Goal: Task Accomplishment & Management: Manage account settings

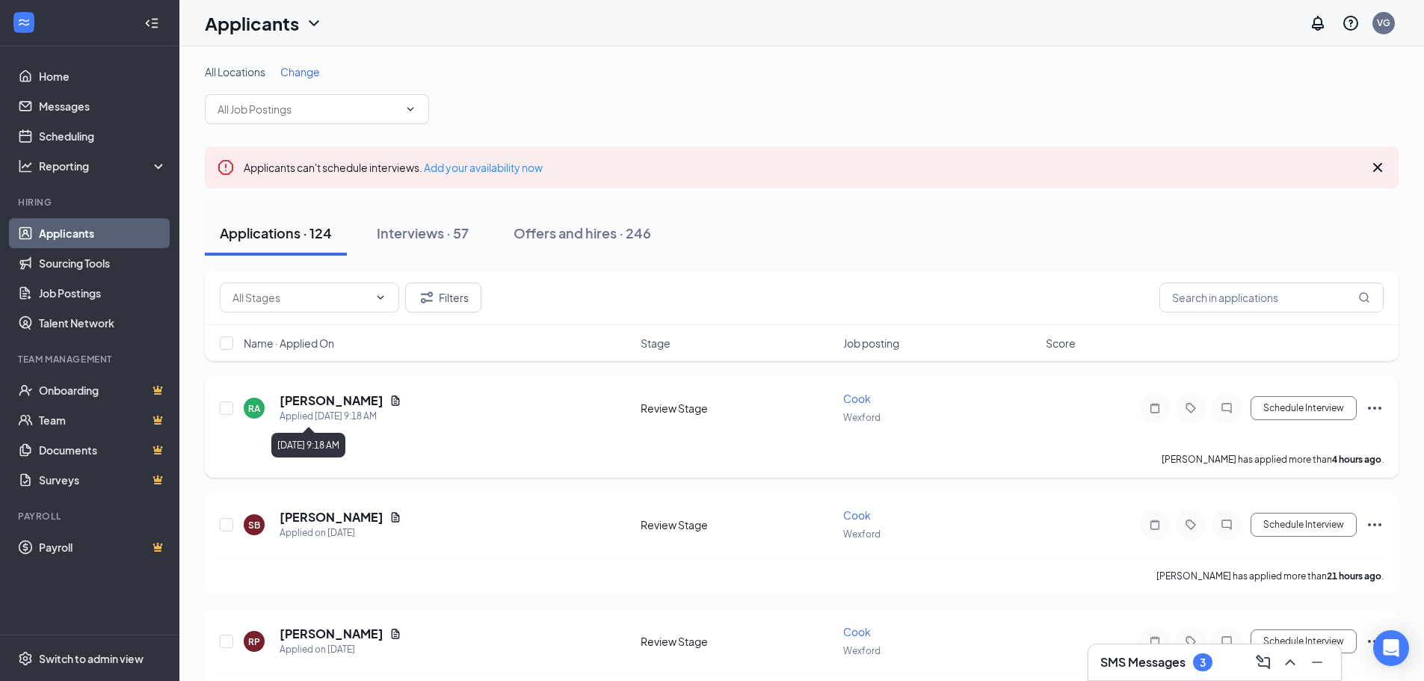
click at [390, 405] on icon "Document" at bounding box center [396, 401] width 12 height 12
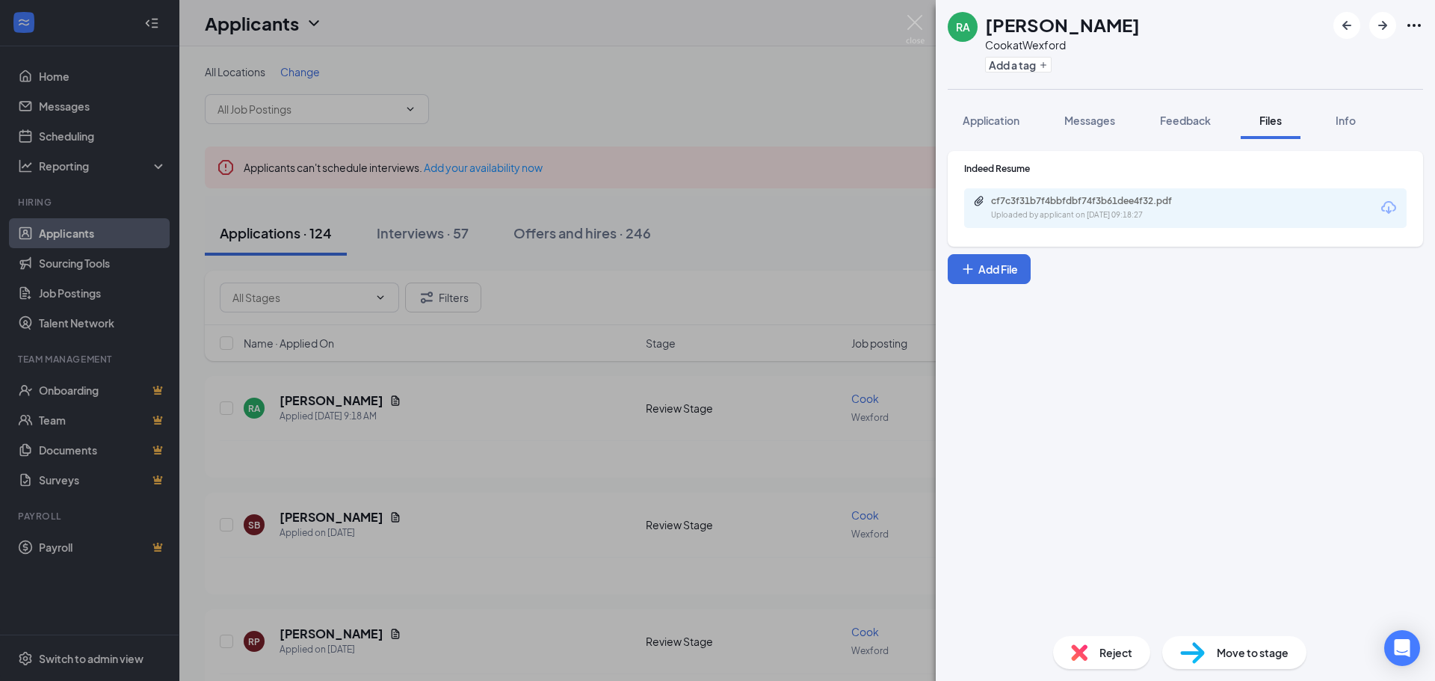
click at [1143, 225] on div "cf7c3f31b7f4bbfdbf74f3b61dee4f32.pdf Uploaded by applicant on [DATE] 09:18:27" at bounding box center [1185, 208] width 443 height 40
click at [1141, 214] on div "Uploaded by applicant on [DATE] 09:18:27" at bounding box center [1103, 215] width 224 height 12
click at [1097, 670] on div "Reject Move to stage" at bounding box center [1185, 652] width 499 height 57
click at [1088, 659] on div "Reject" at bounding box center [1101, 652] width 97 height 33
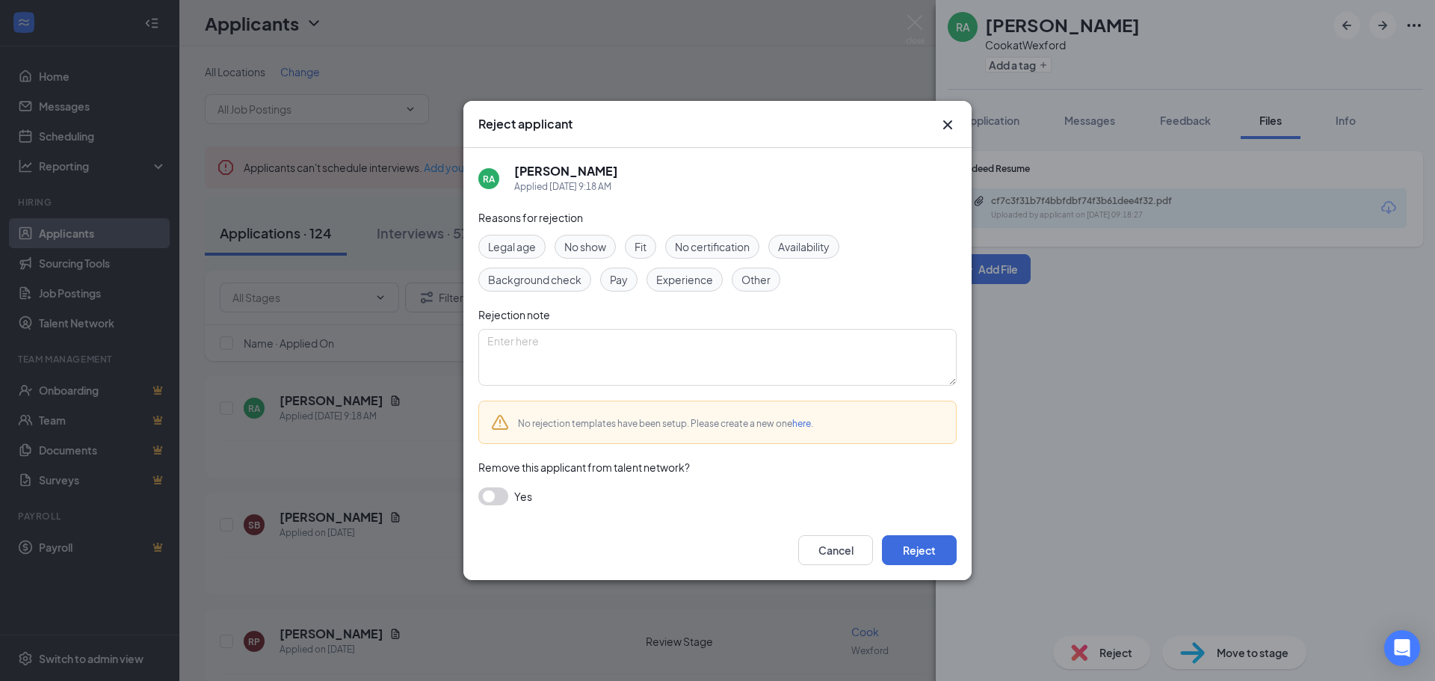
click at [745, 283] on span "Other" at bounding box center [756, 279] width 29 height 16
click at [920, 558] on button "Reject" at bounding box center [919, 550] width 75 height 30
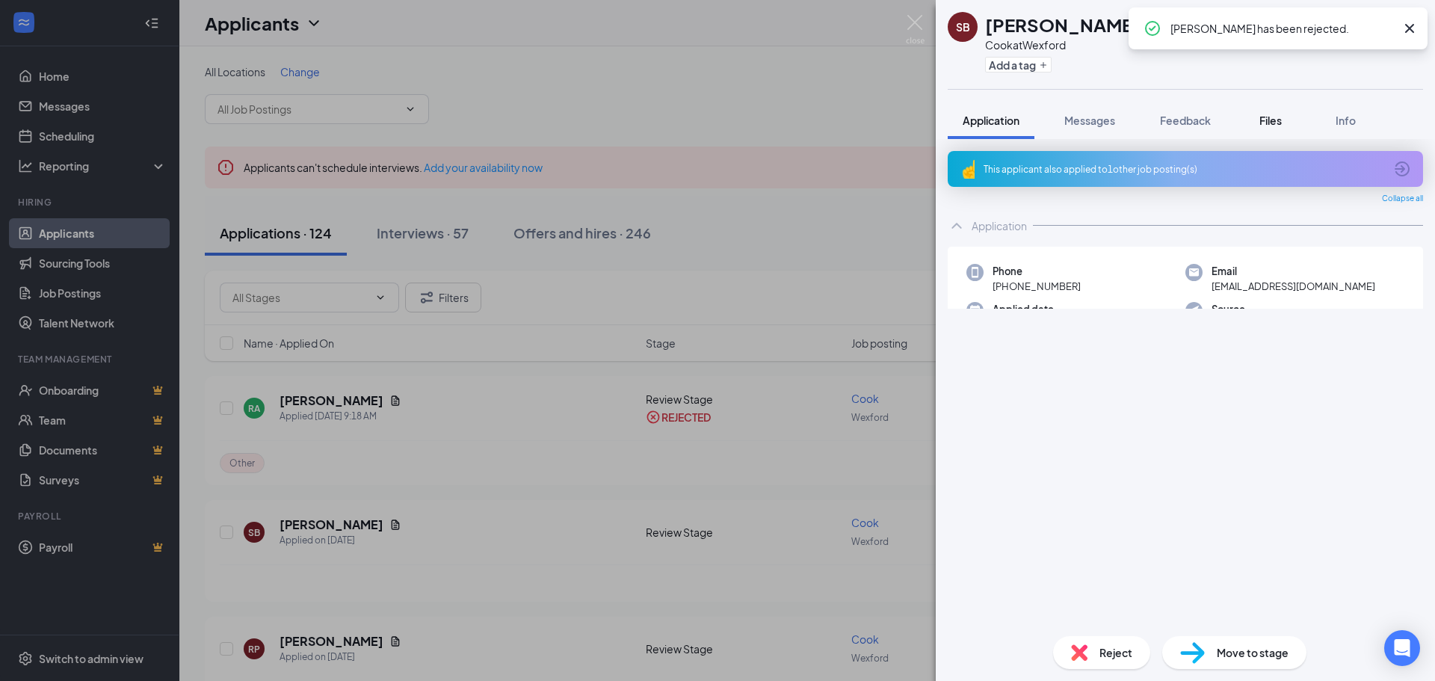
click at [1282, 118] on span "Files" at bounding box center [1271, 120] width 22 height 13
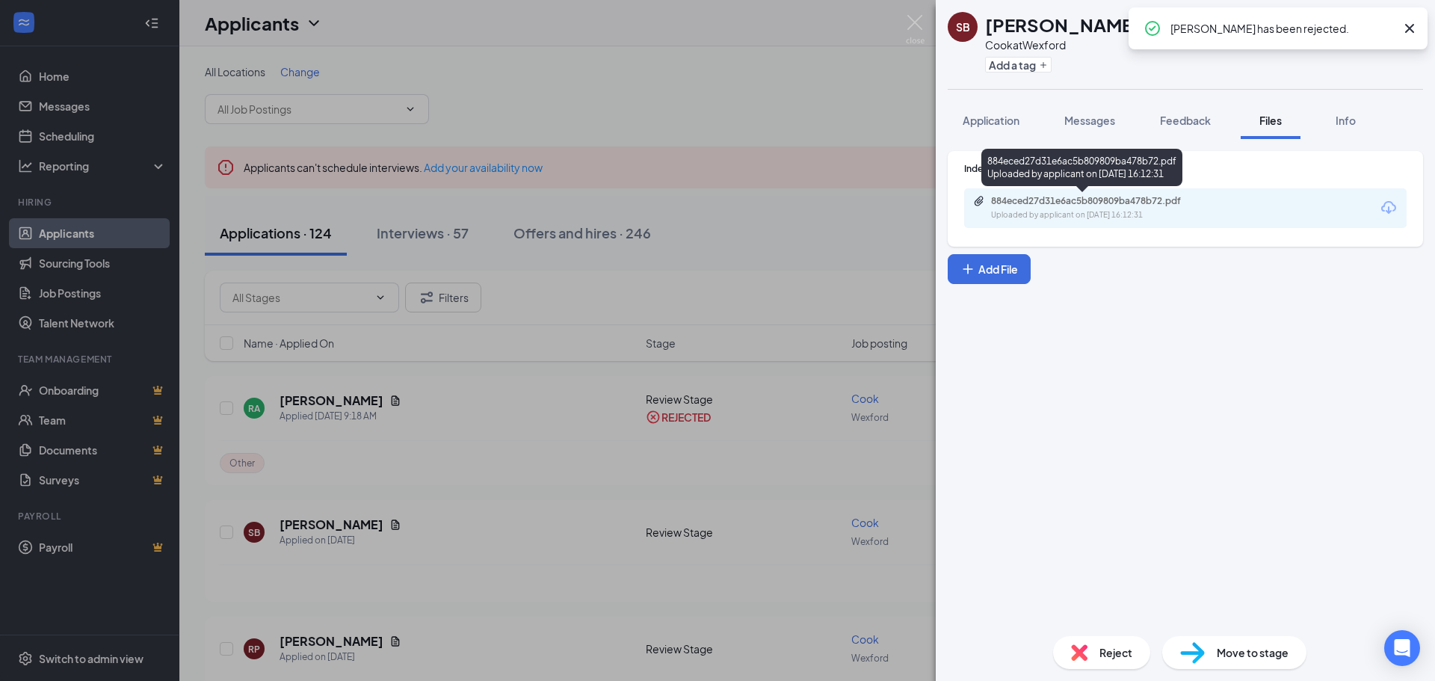
click at [1124, 212] on div "Uploaded by applicant on [DATE] 16:12:31" at bounding box center [1103, 215] width 224 height 12
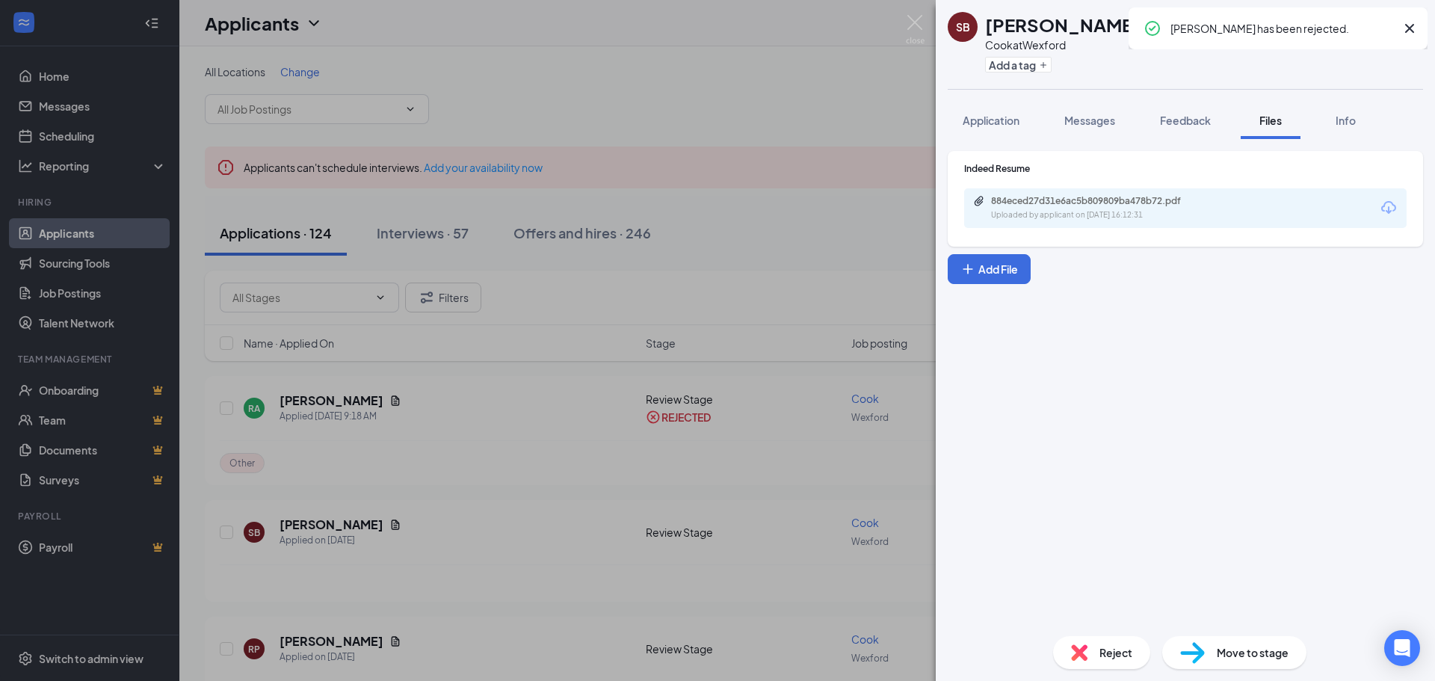
click at [570, 330] on div "SB [PERSON_NAME] at [GEOGRAPHIC_DATA] Add a tag Application Messages Feedback F…" at bounding box center [717, 340] width 1435 height 681
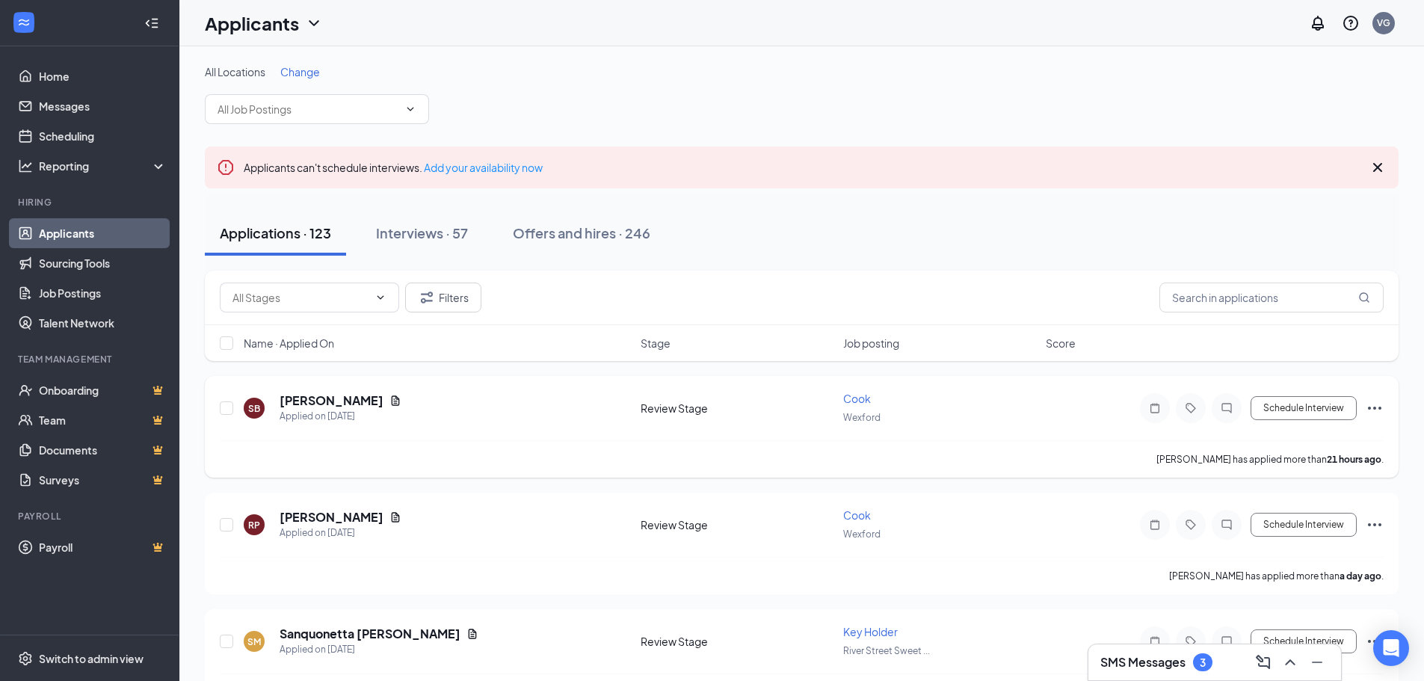
click at [1373, 410] on icon "Ellipses" at bounding box center [1375, 408] width 18 height 18
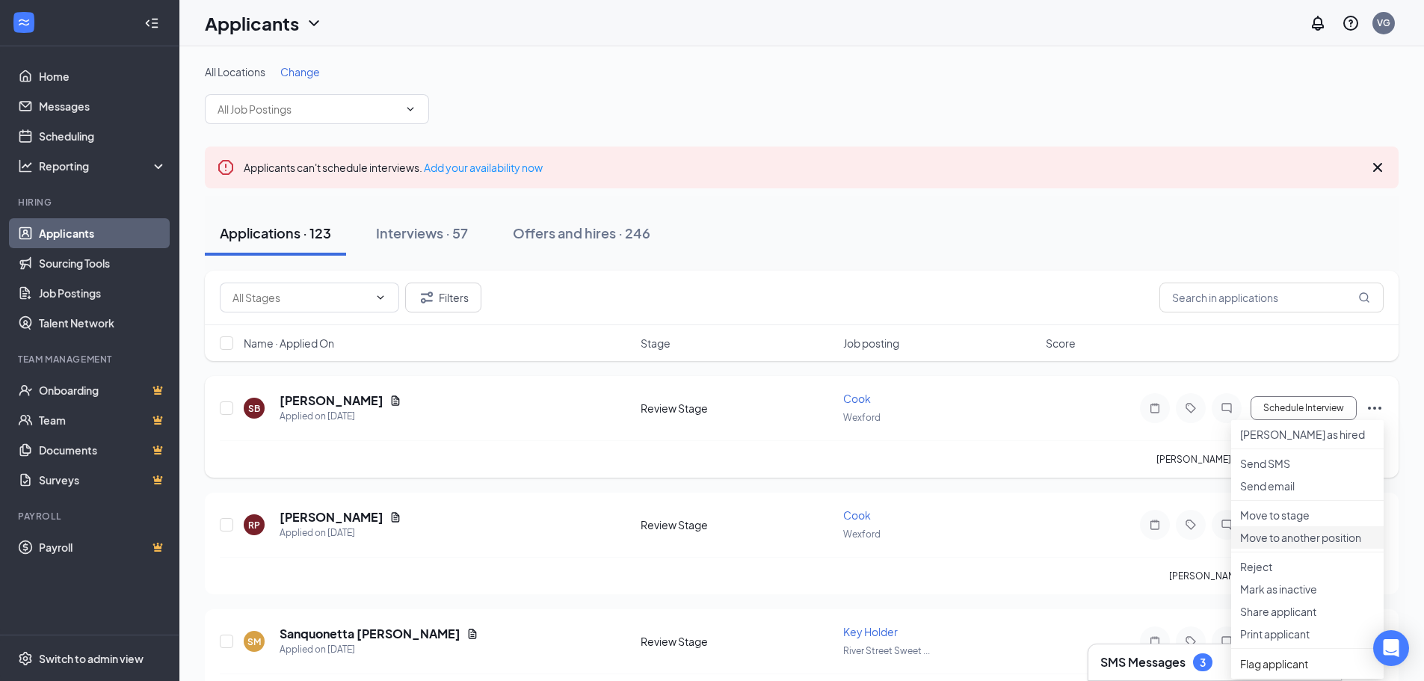
click at [1311, 549] on li "Move to another position" at bounding box center [1307, 537] width 153 height 22
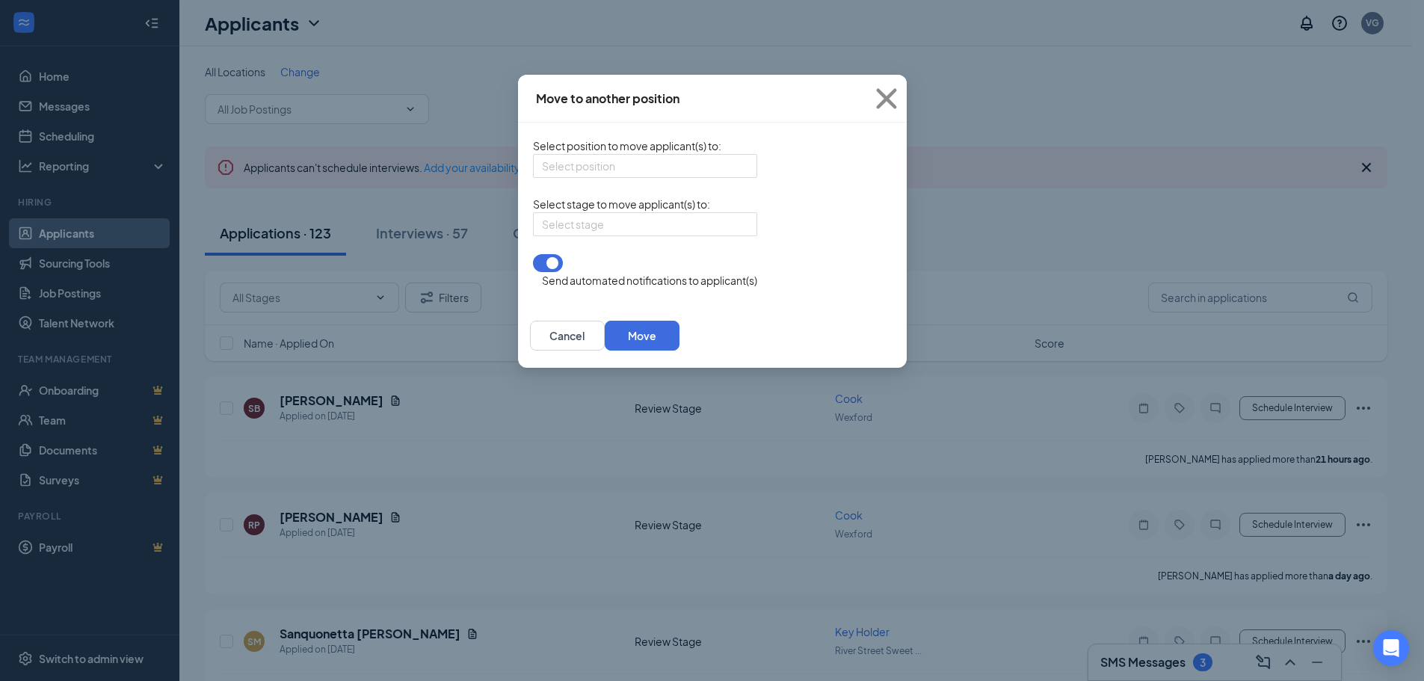
click at [604, 185] on form "Select position to move applicant(s) to : Select position Select stage to move …" at bounding box center [645, 213] width 224 height 151
click at [604, 176] on input "search" at bounding box center [640, 166] width 196 height 22
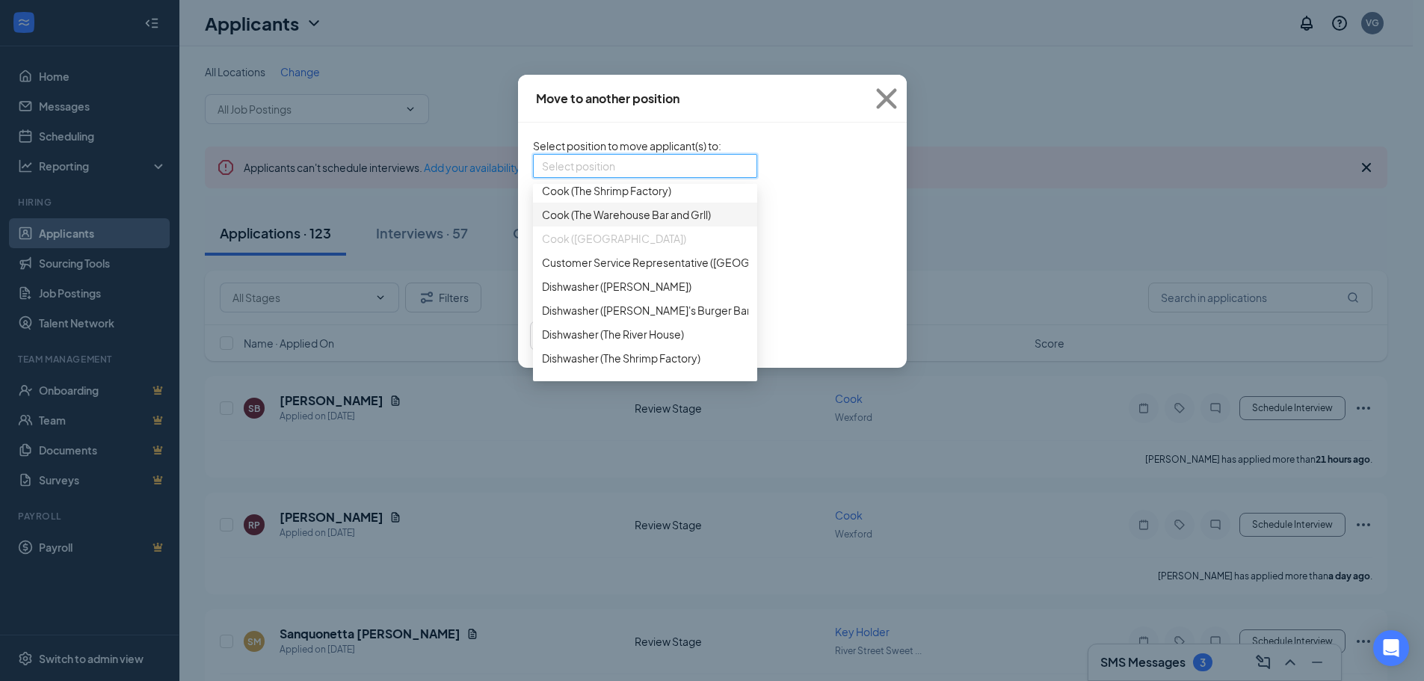
scroll to position [224, 0]
click at [578, 198] on span "Cook (The [GEOGRAPHIC_DATA])" at bounding box center [645, 190] width 206 height 16
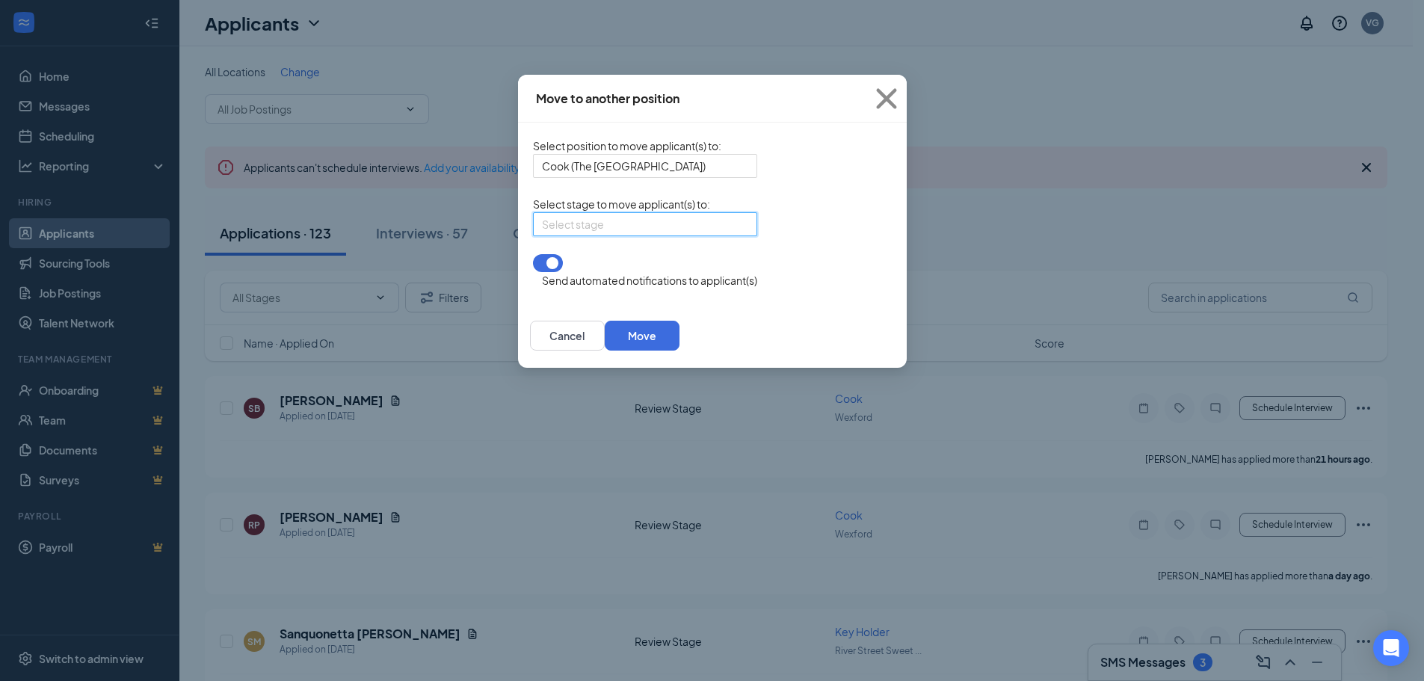
click at [565, 236] on input "search" at bounding box center [640, 224] width 196 height 22
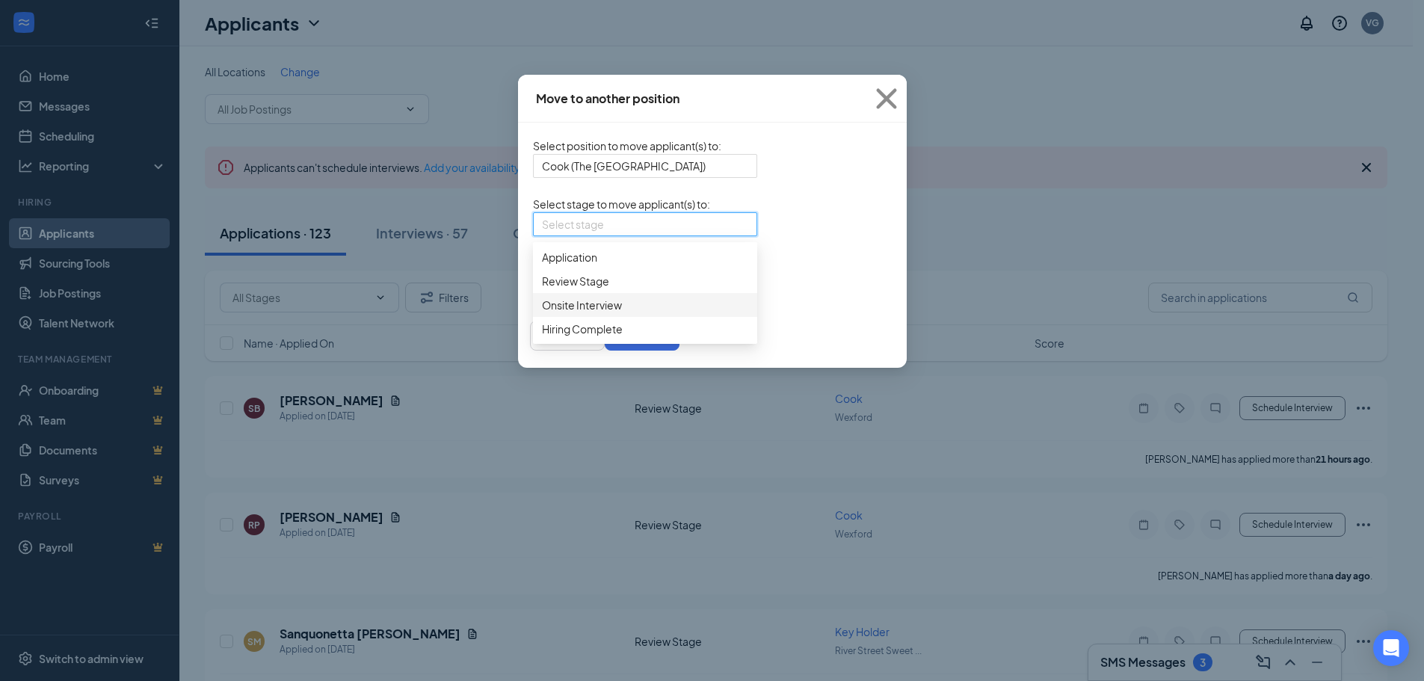
click at [561, 317] on div "Onsite Interview" at bounding box center [645, 305] width 224 height 24
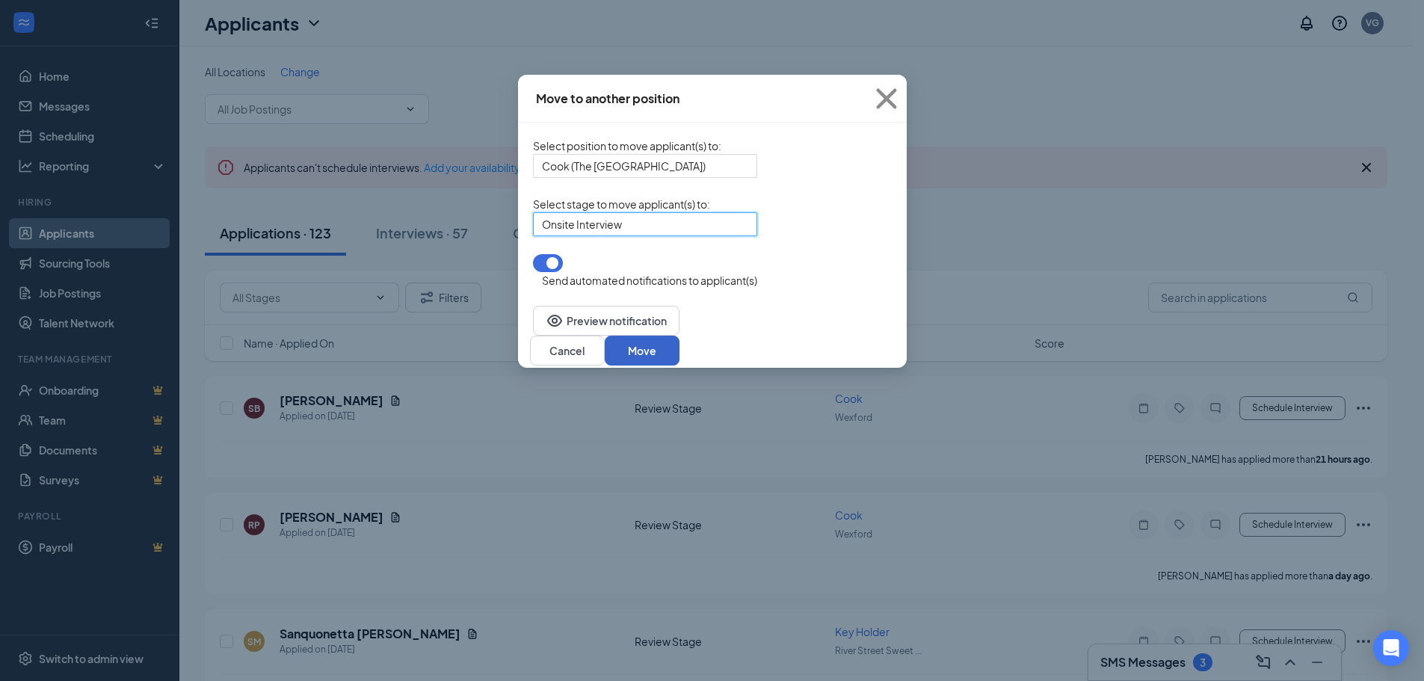
click at [680, 341] on button "Move" at bounding box center [642, 351] width 75 height 30
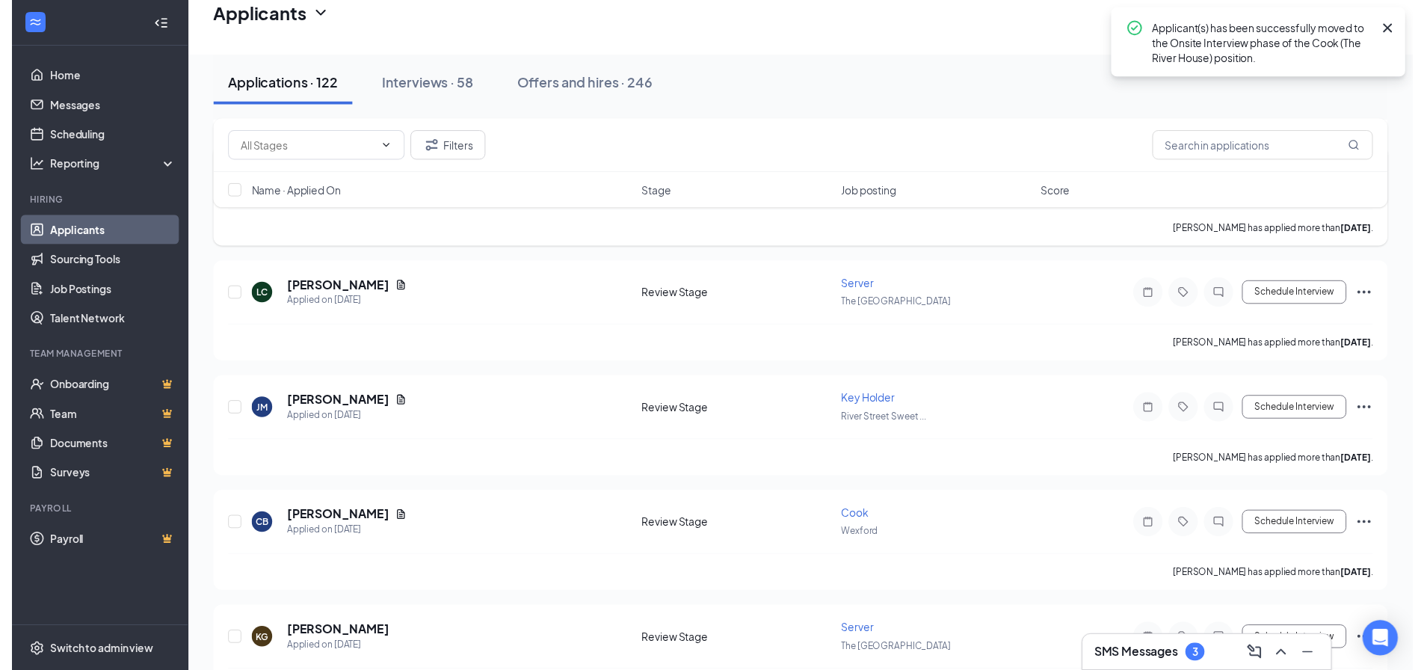
scroll to position [598, 0]
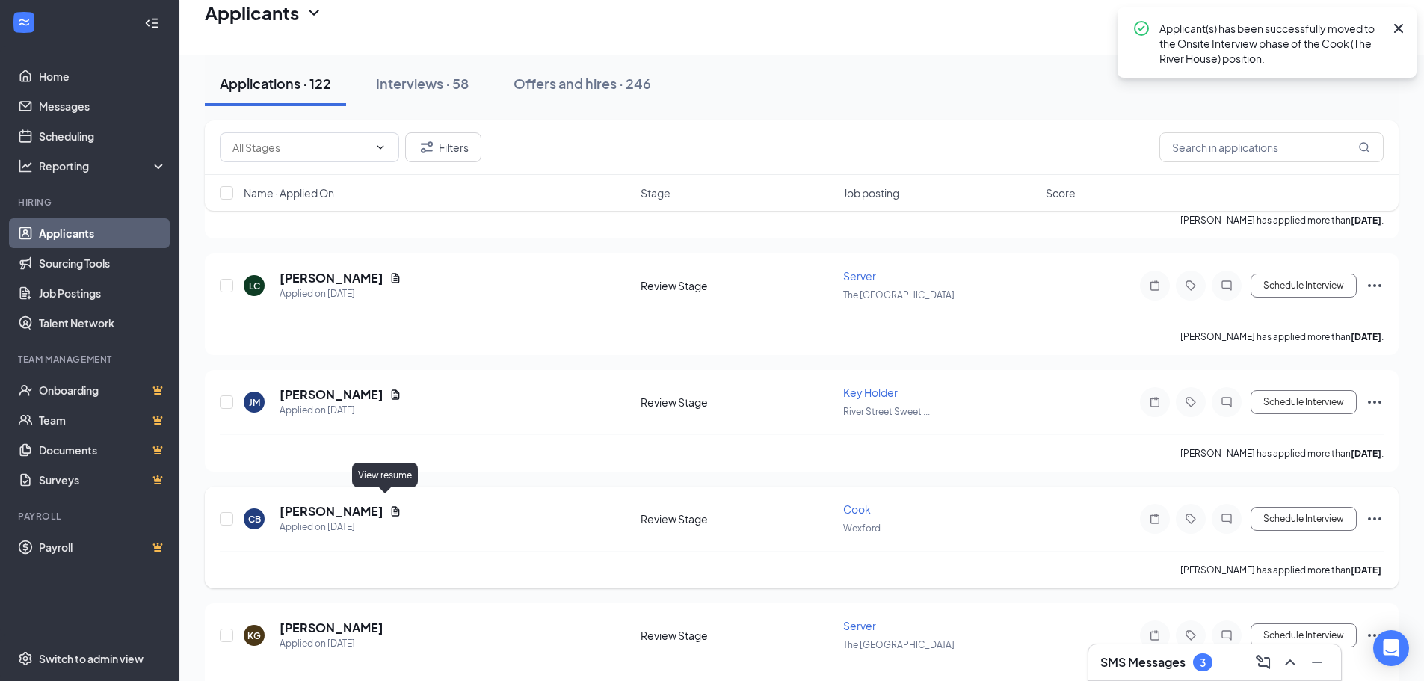
click at [392, 506] on icon "Document" at bounding box center [396, 511] width 8 height 10
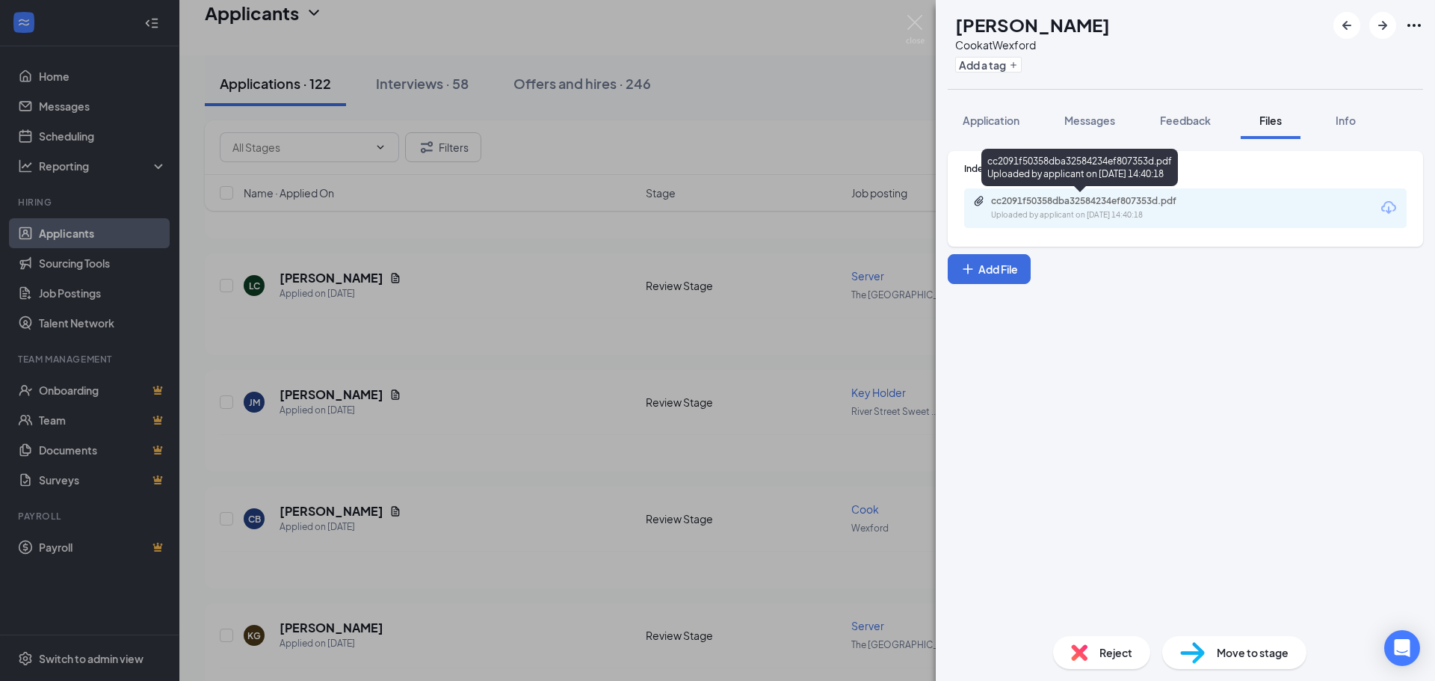
click at [1193, 221] on div "Uploaded by applicant on [DATE] 14:40:18" at bounding box center [1103, 215] width 224 height 12
click at [557, 423] on div "CB [PERSON_NAME] at [GEOGRAPHIC_DATA] Add a tag Application Messages Feedback F…" at bounding box center [717, 340] width 1435 height 681
